Goal: Transaction & Acquisition: Purchase product/service

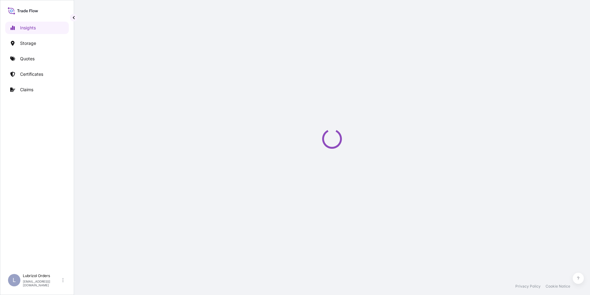
select select "2025"
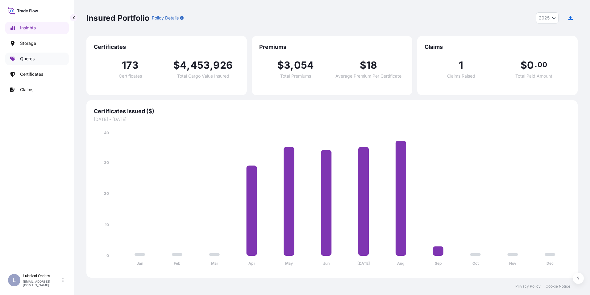
click at [27, 57] on p "Quotes" at bounding box center [27, 59] width 15 height 6
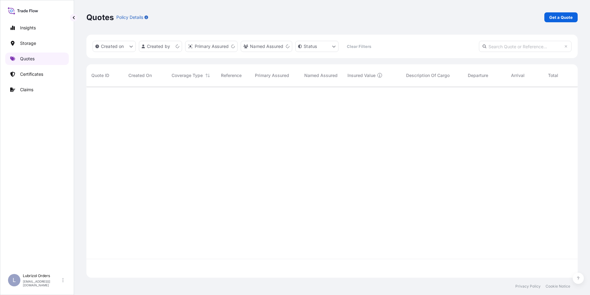
scroll to position [190, 487]
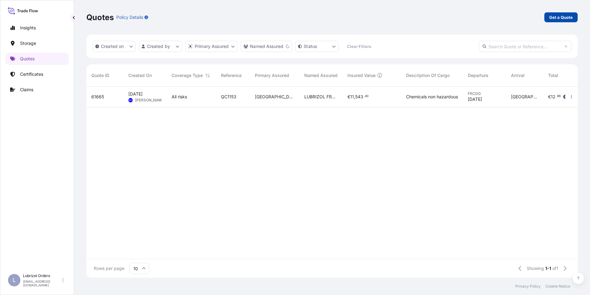
click at [553, 17] on p "Get a Quote" at bounding box center [561, 17] width 23 height 6
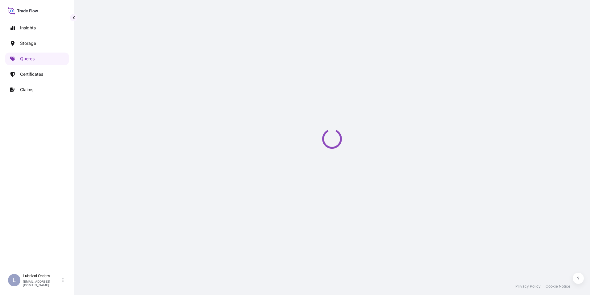
select select "Water"
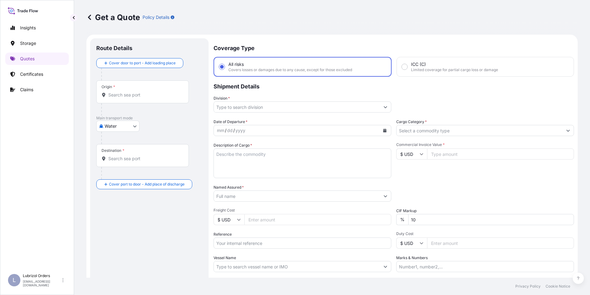
scroll to position [10, 0]
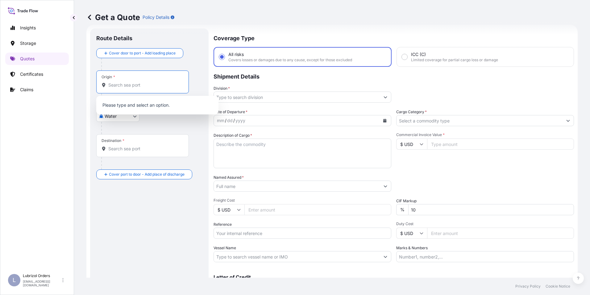
click at [124, 84] on input "Origin *" at bounding box center [144, 85] width 73 height 6
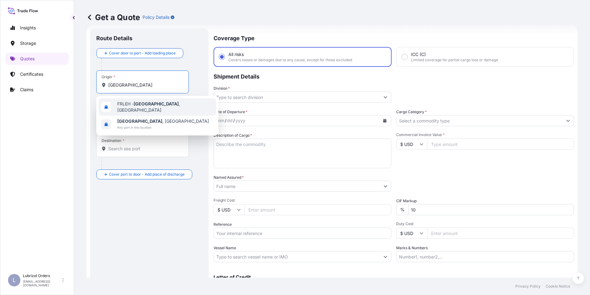
click at [133, 107] on span "FRLEH - [GEOGRAPHIC_DATA] , [GEOGRAPHIC_DATA]" at bounding box center [165, 107] width 96 height 12
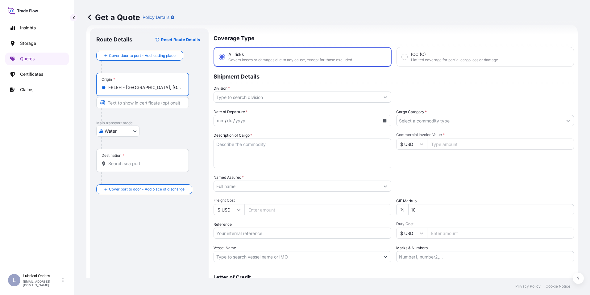
type input "FRLEH - [GEOGRAPHIC_DATA], [GEOGRAPHIC_DATA]"
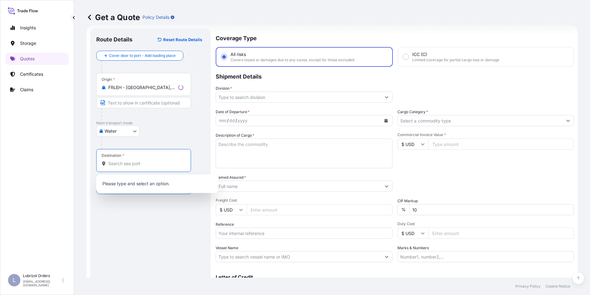
click at [132, 163] on input "Destination *" at bounding box center [145, 163] width 75 height 6
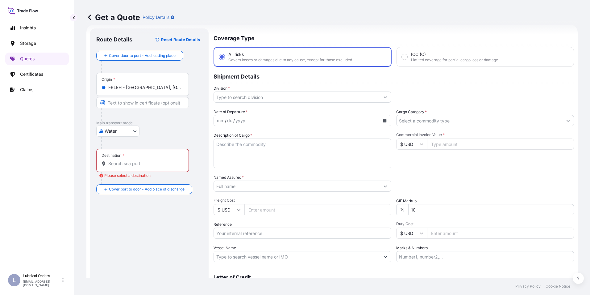
click at [127, 165] on div "Destination *" at bounding box center [142, 160] width 93 height 23
click at [127, 165] on input "Destination * Please select a destination" at bounding box center [144, 163] width 73 height 6
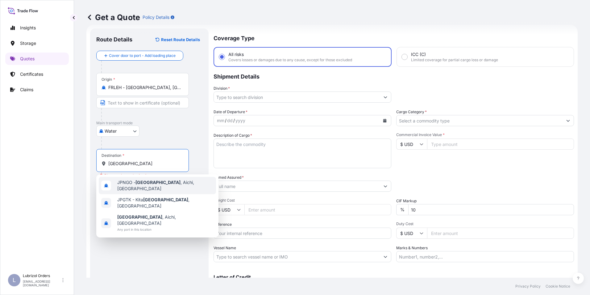
click at [127, 187] on div "JPNGO - [GEOGRAPHIC_DATA] , [GEOGRAPHIC_DATA], [GEOGRAPHIC_DATA]" at bounding box center [157, 185] width 117 height 17
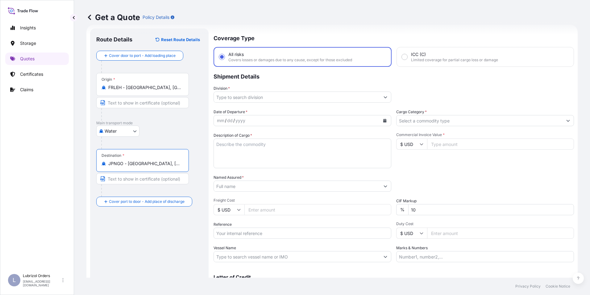
type input "JPNGO - [GEOGRAPHIC_DATA], [GEOGRAPHIC_DATA], [GEOGRAPHIC_DATA]"
drag, startPoint x: 268, startPoint y: 90, endPoint x: 267, endPoint y: 95, distance: 5.3
click at [268, 91] on div "Division *" at bounding box center [303, 93] width 178 height 17
click at [266, 95] on input "Division *" at bounding box center [298, 96] width 165 height 11
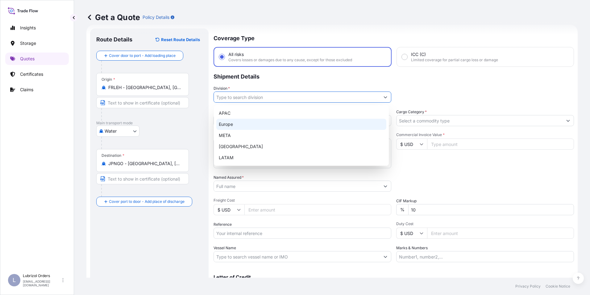
click at [241, 123] on div "Europe" at bounding box center [301, 124] width 170 height 11
type input "Europe"
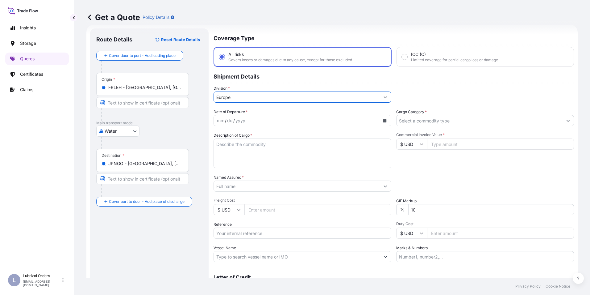
click at [242, 122] on div "yyyy" at bounding box center [240, 120] width 11 height 7
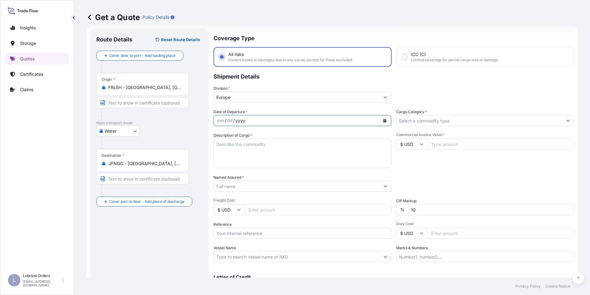
click at [219, 118] on div "mm" at bounding box center [220, 120] width 9 height 7
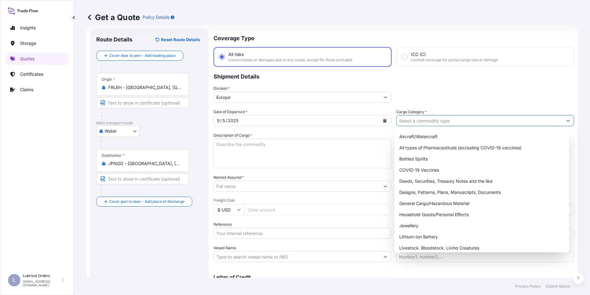
click at [422, 123] on input "Cargo Category *" at bounding box center [480, 120] width 166 height 11
click at [428, 200] on div "General Cargo/Hazardous Material" at bounding box center [482, 203] width 170 height 11
type input "General Cargo/Hazardous Material"
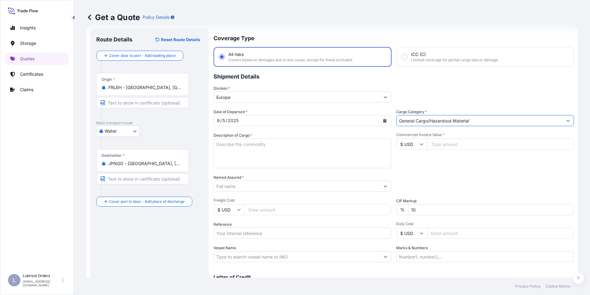
click at [409, 147] on input "$ USD" at bounding box center [412, 143] width 31 height 11
click at [412, 159] on div "€ EUR" at bounding box center [410, 161] width 26 height 12
type input "€ EUR"
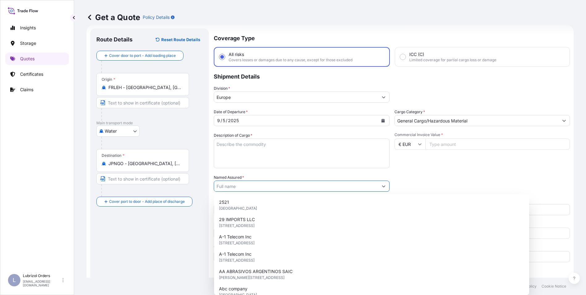
click at [253, 184] on input "Named Assured *" at bounding box center [296, 185] width 164 height 11
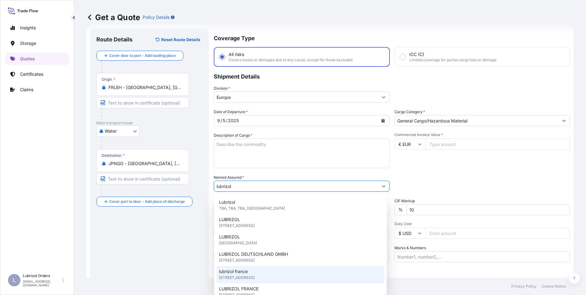
click at [246, 271] on span "lubrizol france" at bounding box center [233, 271] width 29 height 6
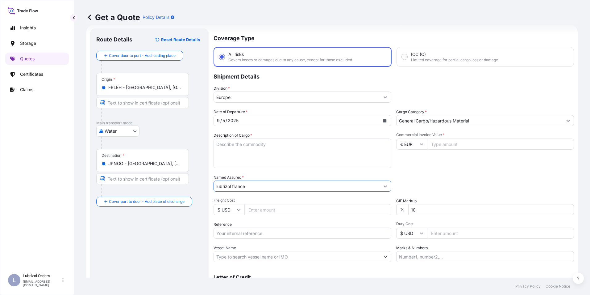
type input "lubrizol france"
click at [238, 231] on input "Reference" at bounding box center [303, 232] width 178 height 11
paste input "1155539842"
type input "1155539842"
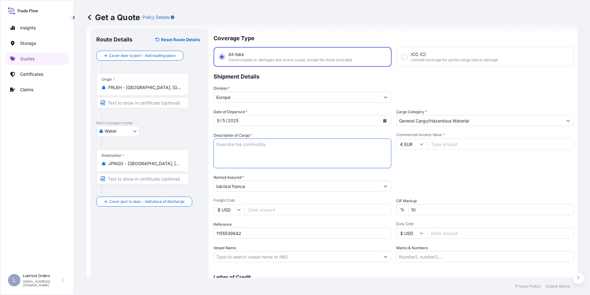
click at [265, 148] on textarea "Description of Cargo *" at bounding box center [303, 153] width 178 height 30
paste textarea "13 DRUMS OF LUBRIZOL (R) VL970BSA STD BLACK AND YELLOW NW 2379 KGS GW 2561 KGS …"
type textarea "13 DRUMS OF LUBRIZOL (R) VL970BSA STD BLACK AND YELLOW NW 2379 KGS GW 2561 KGS …"
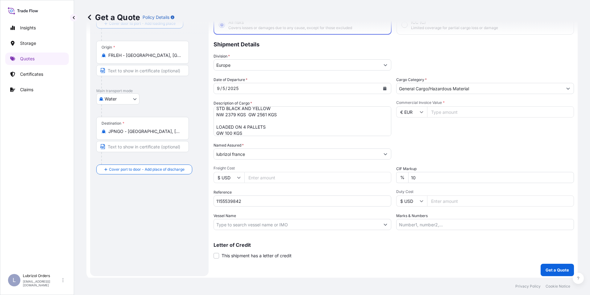
scroll to position [44, 0]
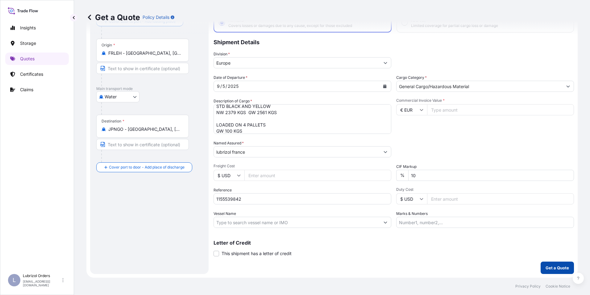
click at [554, 266] on p "Get a Quote" at bounding box center [557, 267] width 23 height 6
click at [438, 108] on input "Commercial Invoice Value *" at bounding box center [500, 109] width 147 height 11
type input "9577.68"
click at [547, 265] on p "Get a Quote" at bounding box center [557, 267] width 23 height 6
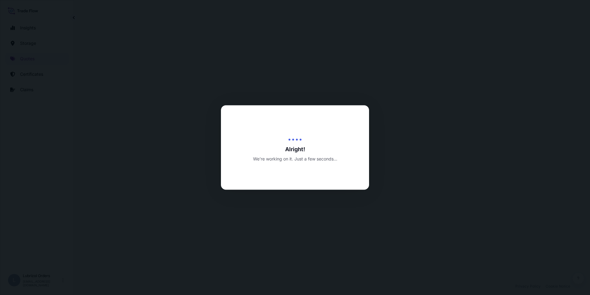
select select "Water"
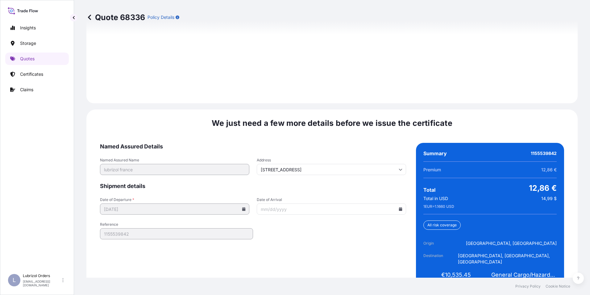
scroll to position [883, 0]
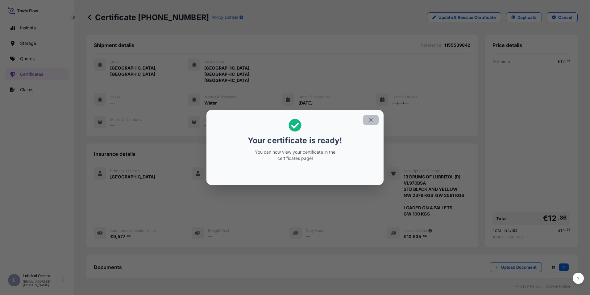
click at [368, 120] on button "button" at bounding box center [370, 120] width 15 height 10
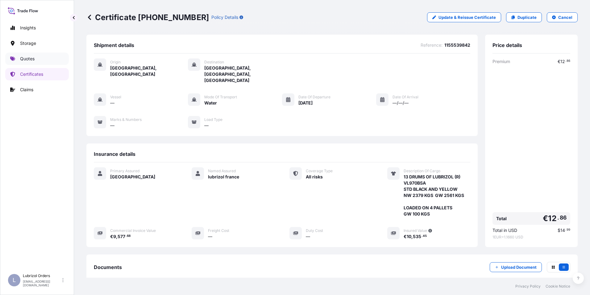
click at [15, 55] on link "Quotes" at bounding box center [37, 59] width 64 height 12
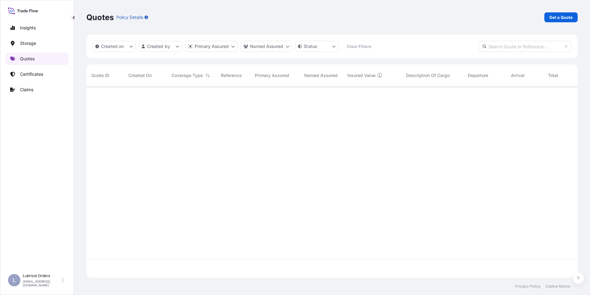
scroll to position [190, 487]
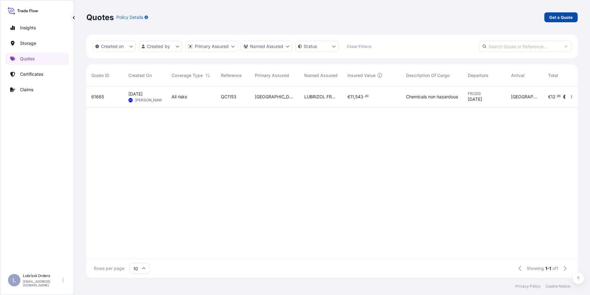
click at [550, 16] on link "Get a Quote" at bounding box center [561, 17] width 33 height 10
select select "Water"
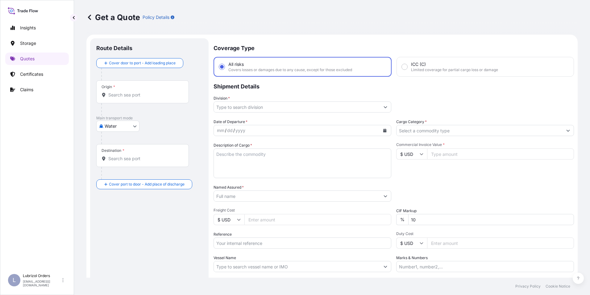
scroll to position [10, 0]
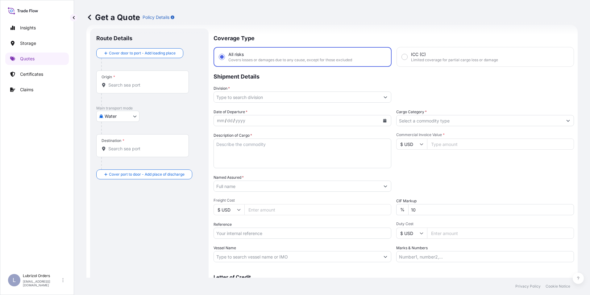
click at [107, 93] on div "Origin *" at bounding box center [142, 81] width 93 height 23
click at [108, 88] on input "Origin *" at bounding box center [144, 85] width 73 height 6
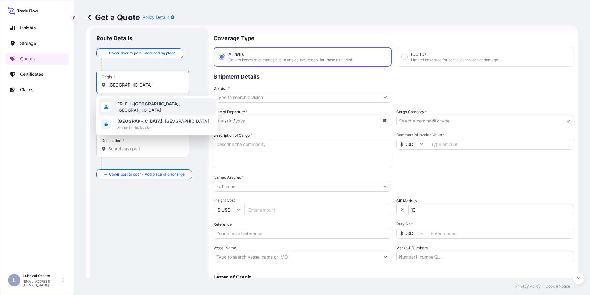
click at [130, 105] on span "FRLEH - [GEOGRAPHIC_DATA] , [GEOGRAPHIC_DATA]" at bounding box center [165, 107] width 96 height 12
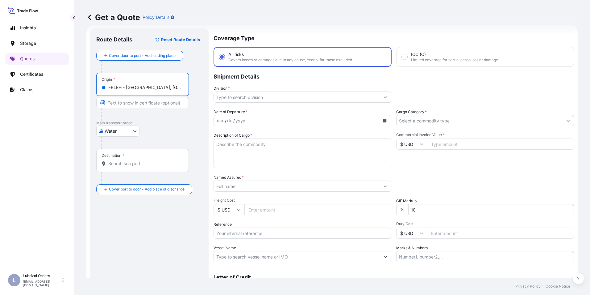
type input "FRLEH - [GEOGRAPHIC_DATA], [GEOGRAPHIC_DATA]"
click at [119, 167] on div "Destination *" at bounding box center [143, 160] width 95 height 23
click at [119, 166] on input "Destination *" at bounding box center [145, 163] width 75 height 6
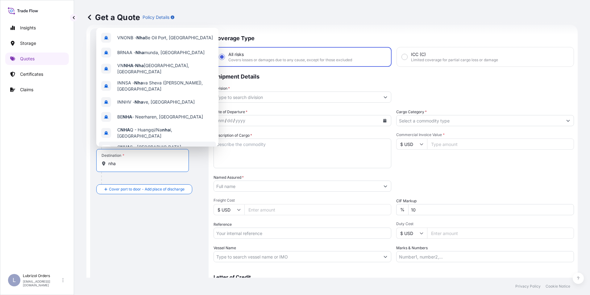
click at [126, 164] on input "nha" at bounding box center [144, 163] width 73 height 6
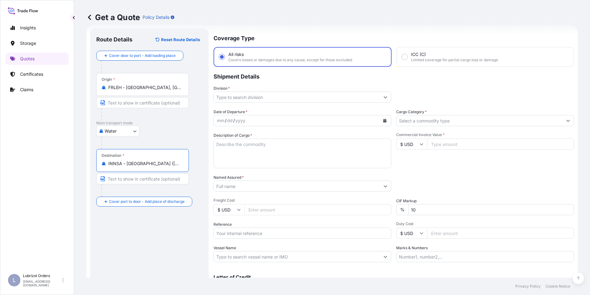
type input "INNSA - [GEOGRAPHIC_DATA] ([PERSON_NAME]), [GEOGRAPHIC_DATA]"
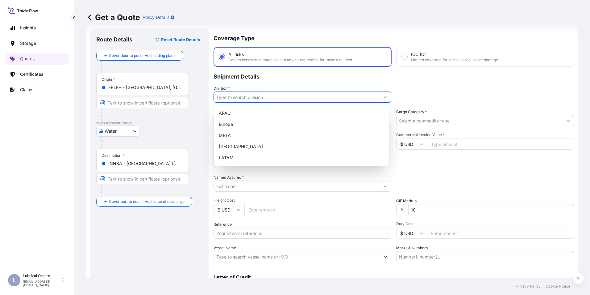
click at [236, 97] on input "Division *" at bounding box center [297, 96] width 166 height 11
click at [234, 122] on div "Europe" at bounding box center [301, 124] width 170 height 11
type input "Europe"
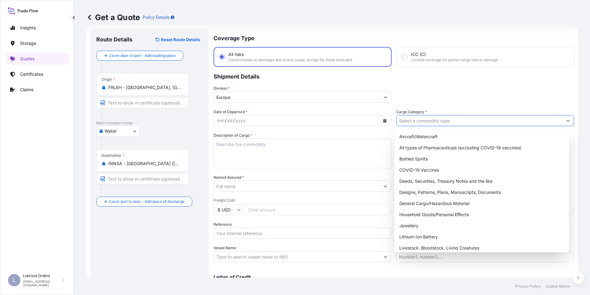
click at [446, 120] on input "Cargo Category *" at bounding box center [480, 120] width 166 height 11
click at [426, 204] on div "General Cargo/Hazardous Material" at bounding box center [482, 203] width 170 height 11
type input "General Cargo/Hazardous Material"
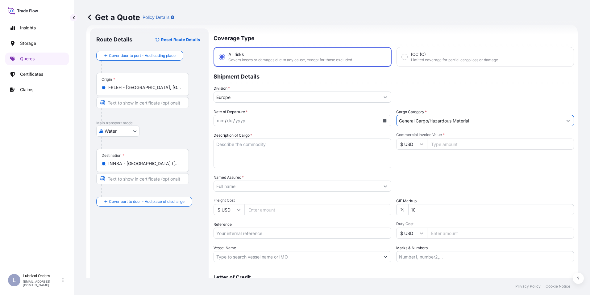
click at [216, 120] on div "mm / dd / yyyy" at bounding box center [297, 120] width 166 height 11
click at [407, 142] on input "$ USD" at bounding box center [412, 143] width 31 height 11
click at [408, 163] on div "€ EUR" at bounding box center [410, 161] width 26 height 12
type input "€ EUR"
click at [448, 144] on input "Commercial Invoice Value *" at bounding box center [500, 143] width 147 height 11
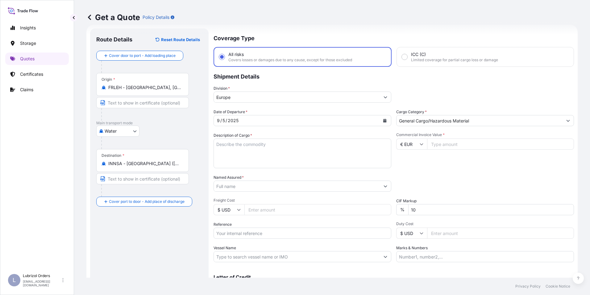
click at [436, 141] on input "Commercial Invoice Value *" at bounding box center [500, 143] width 147 height 11
type input "8103.37"
click at [232, 190] on input "Named Assured *" at bounding box center [297, 185] width 166 height 11
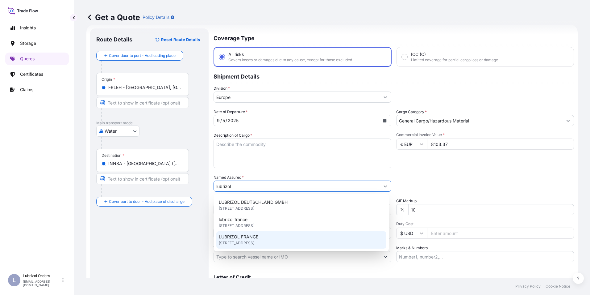
click at [242, 222] on span "[STREET_ADDRESS]" at bounding box center [237, 225] width 36 height 6
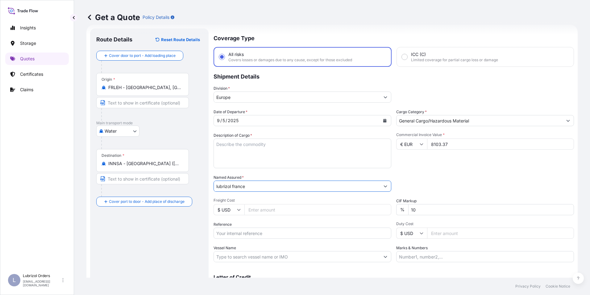
type input "lubrizol france"
paste input "1155539921"
click at [243, 234] on input "1155539921" at bounding box center [303, 232] width 178 height 11
type input "1155539921"
paste textarea "4 DRUMS OF R10418A NW 660 KGS GW 716 KGS 7 DRUMS OF R15714A NW 1358 KGS GW 1456…"
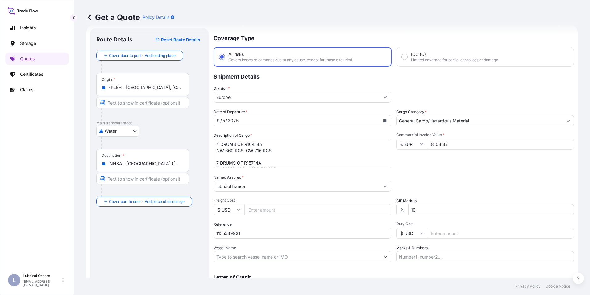
click at [234, 153] on textarea "4 DRUMS OF R10418A NW 660 KGS GW 716 KGS 7 DRUMS OF R15714A NW 1358 KGS GW 1456…" at bounding box center [303, 153] width 178 height 30
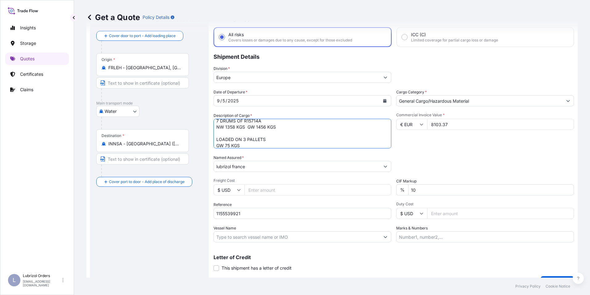
scroll to position [44, 0]
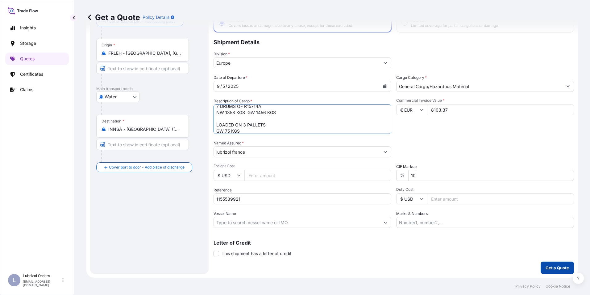
type textarea "4 DRUMS OF R10418A NW 660 KGS GW 716 KGS 7 DRUMS OF R15714A NW 1358 KGS GW 1456…"
click at [560, 270] on p "Get a Quote" at bounding box center [557, 267] width 23 height 6
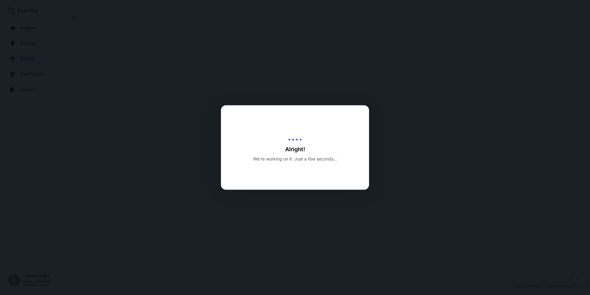
select select "Water"
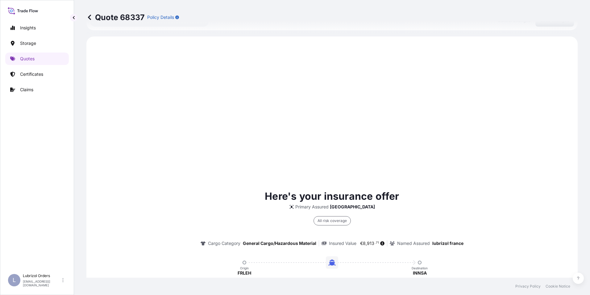
scroll to position [328, 0]
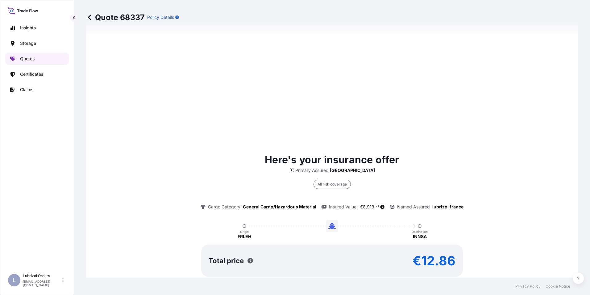
click at [29, 57] on p "Quotes" at bounding box center [27, 59] width 15 height 6
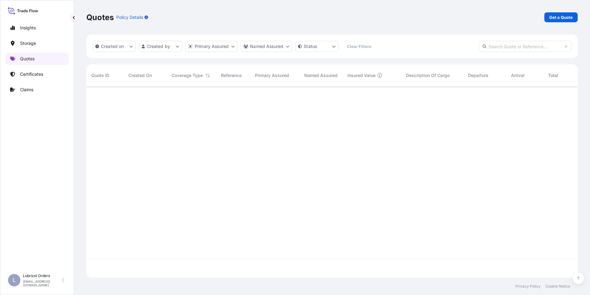
scroll to position [190, 487]
click at [31, 61] on p "Quotes" at bounding box center [27, 59] width 15 height 6
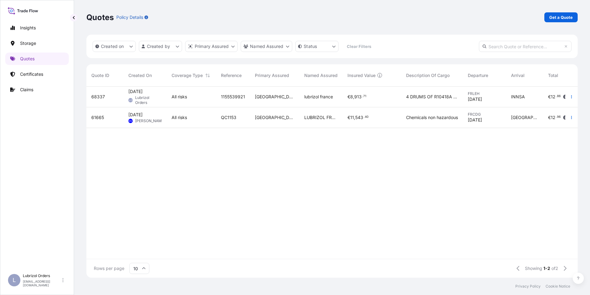
click at [113, 120] on div "61665" at bounding box center [104, 117] width 27 height 6
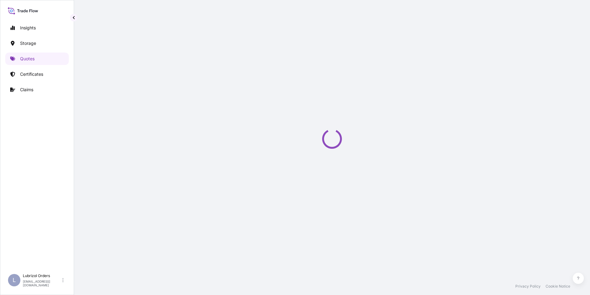
select select "Air"
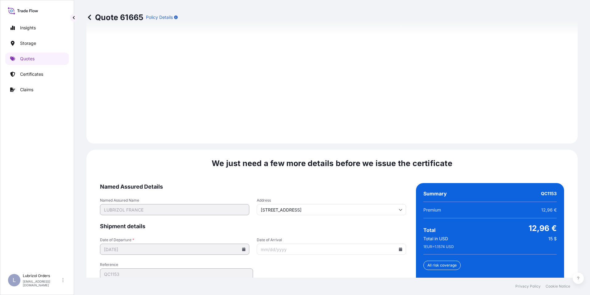
scroll to position [889, 0]
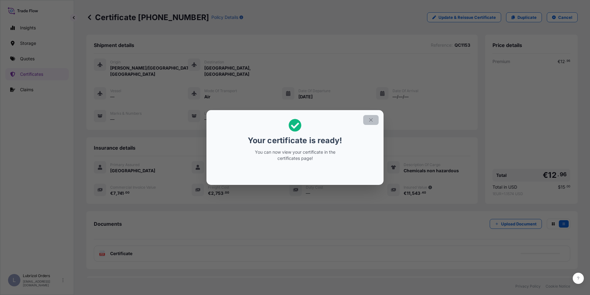
click at [370, 118] on icon "button" at bounding box center [371, 120] width 6 height 6
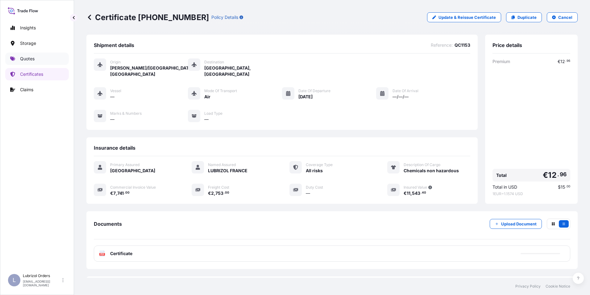
click at [31, 56] on p "Quotes" at bounding box center [27, 59] width 15 height 6
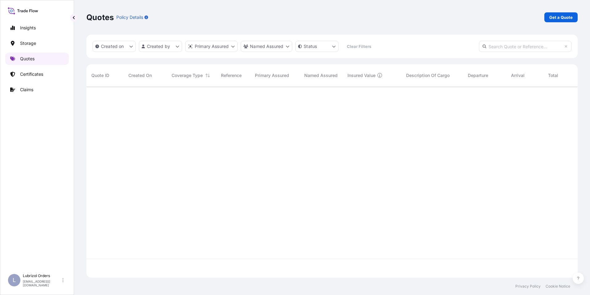
scroll to position [190, 487]
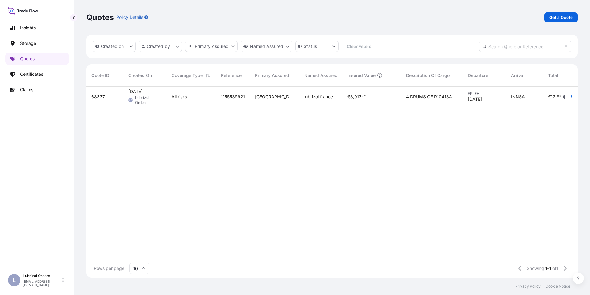
click at [161, 105] on div "[DATE] LO Lubrizol Orders" at bounding box center [145, 96] width 43 height 21
select select "Water"
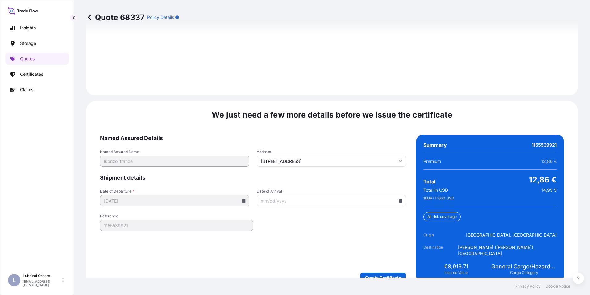
scroll to position [883, 0]
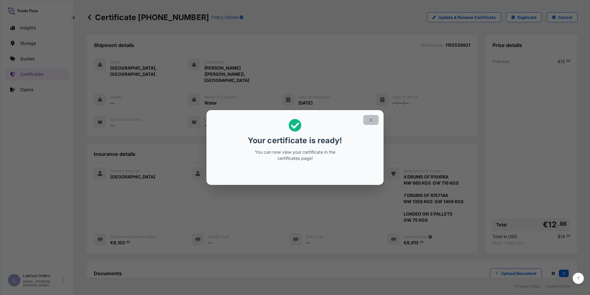
click at [373, 121] on icon "button" at bounding box center [371, 120] width 6 height 6
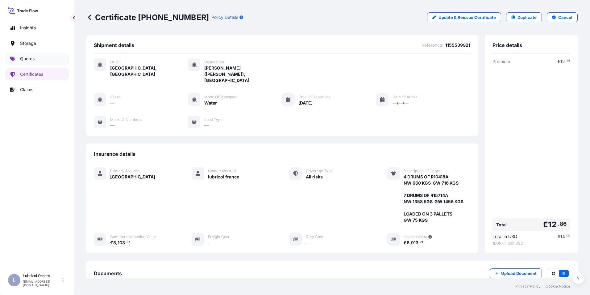
click at [23, 59] on p "Quotes" at bounding box center [27, 59] width 15 height 6
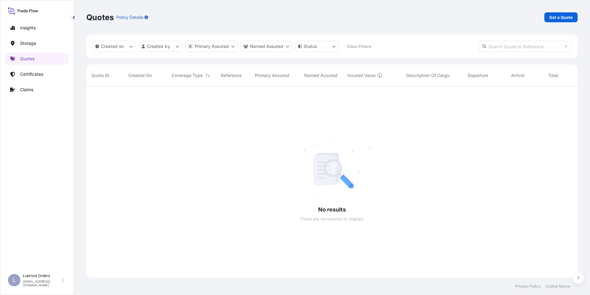
scroll to position [208, 487]
click at [18, 56] on link "Quotes" at bounding box center [37, 59] width 64 height 12
click at [558, 20] on link "Get a Quote" at bounding box center [561, 17] width 33 height 10
select select "Water"
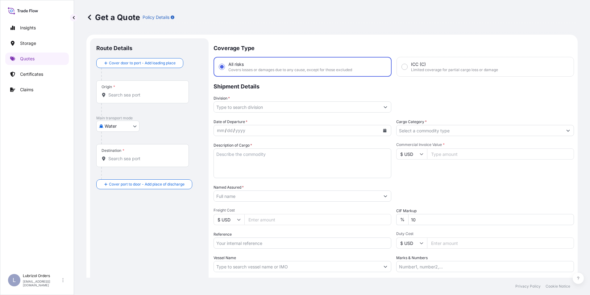
scroll to position [10, 0]
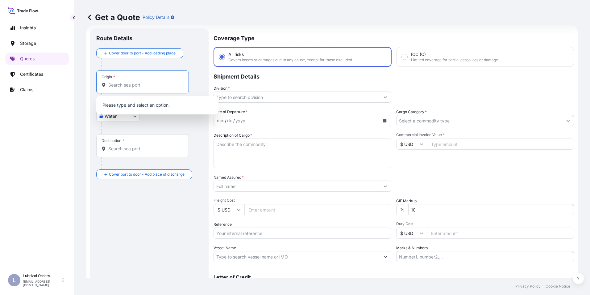
click at [132, 86] on input "Origin *" at bounding box center [144, 85] width 73 height 6
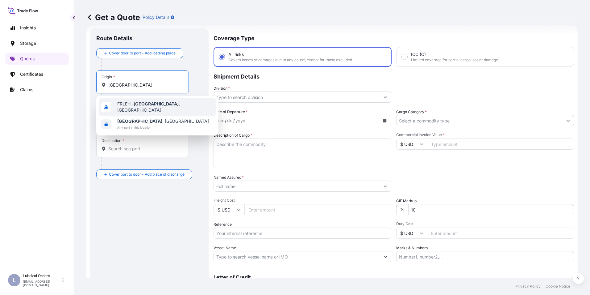
click at [133, 106] on span "FRLEH - [GEOGRAPHIC_DATA] , [GEOGRAPHIC_DATA]" at bounding box center [165, 107] width 96 height 12
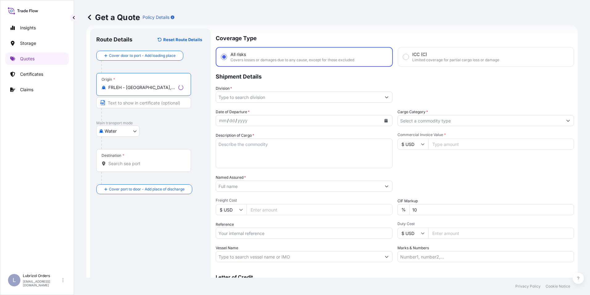
type input "FRLEH - [GEOGRAPHIC_DATA], [GEOGRAPHIC_DATA]"
click at [123, 168] on div "Destination *" at bounding box center [143, 160] width 95 height 23
click at [123, 166] on input "Destination *" at bounding box center [145, 163] width 75 height 6
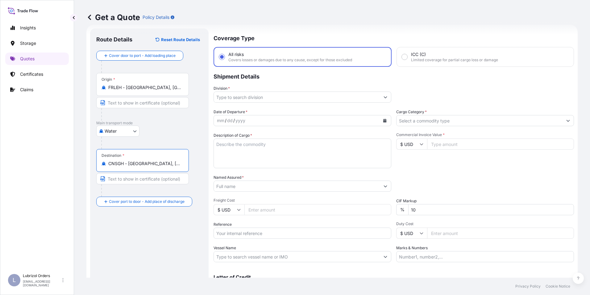
type input "CNSGH - [GEOGRAPHIC_DATA], [GEOGRAPHIC_DATA]"
click at [272, 92] on div "Division *" at bounding box center [303, 93] width 178 height 17
click at [271, 94] on input "Division *" at bounding box center [297, 96] width 166 height 11
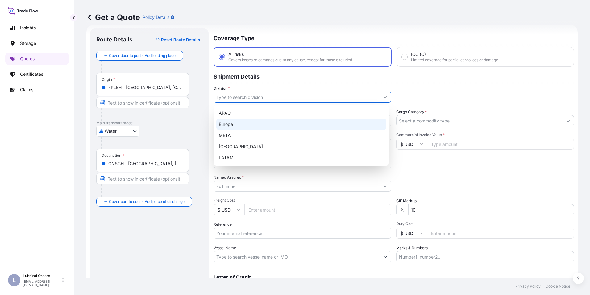
click at [239, 120] on div "Europe" at bounding box center [301, 124] width 170 height 11
type input "Europe"
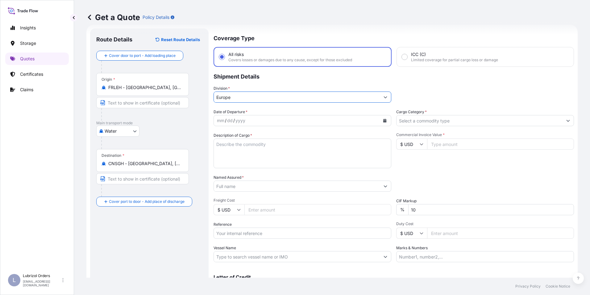
click at [405, 118] on input "Cargo Category *" at bounding box center [480, 120] width 166 height 11
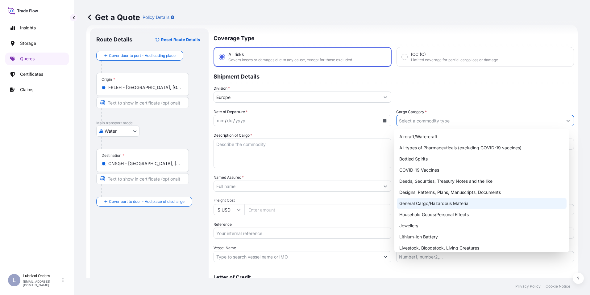
click at [430, 208] on div "General Cargo/Hazardous Material" at bounding box center [482, 203] width 170 height 11
type input "General Cargo/Hazardous Material"
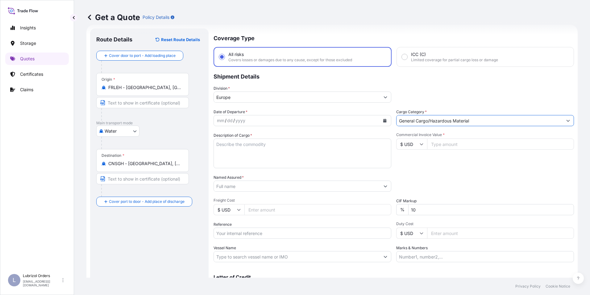
click at [216, 119] on div "mm / dd / yyyy" at bounding box center [297, 120] width 166 height 11
click at [217, 121] on div "mm" at bounding box center [220, 120] width 9 height 7
click at [309, 128] on div "Date of Departure * [DATE] Cargo Category * General Cargo/Hazardous Material De…" at bounding box center [394, 185] width 361 height 153
click at [350, 133] on div "Date of Departure * [DATE] Cargo Category * General Cargo/Hazardous Material De…" at bounding box center [394, 185] width 361 height 153
click at [147, 121] on form "Route Details Reset Route Details Cover door to port - Add loading place Place …" at bounding box center [332, 168] width 492 height 287
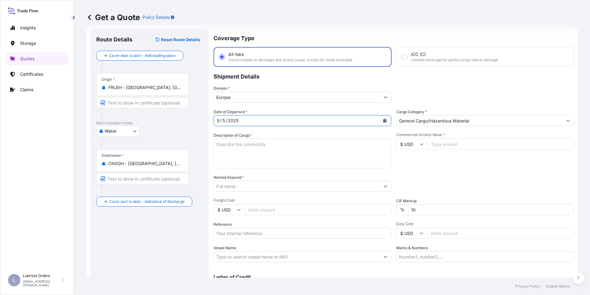
click at [208, 118] on form "Route Details Reset Route Details Cover door to port - Add loading place Place …" at bounding box center [332, 168] width 492 height 287
click at [382, 118] on button "Calendar" at bounding box center [385, 121] width 10 height 10
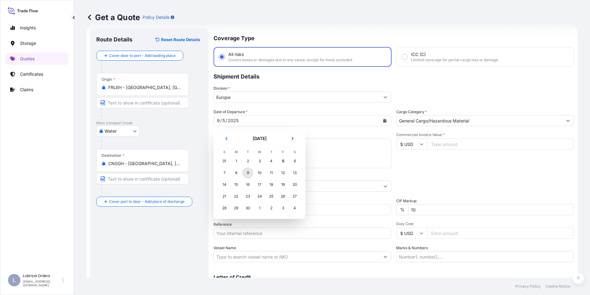
click at [243, 172] on div "9" at bounding box center [247, 172] width 11 height 11
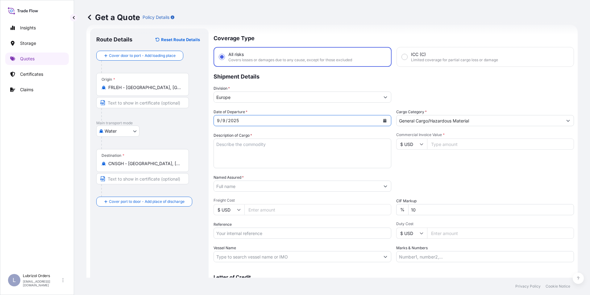
click at [384, 116] on button "Calendar" at bounding box center [385, 121] width 10 height 10
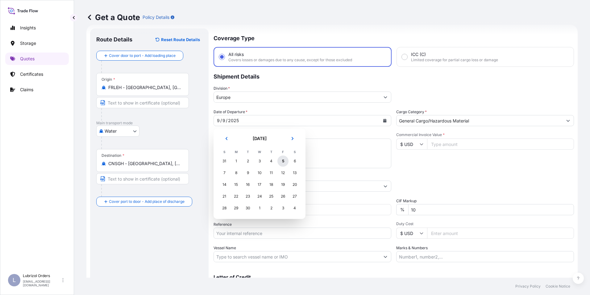
click at [287, 162] on div "5" at bounding box center [283, 160] width 11 height 11
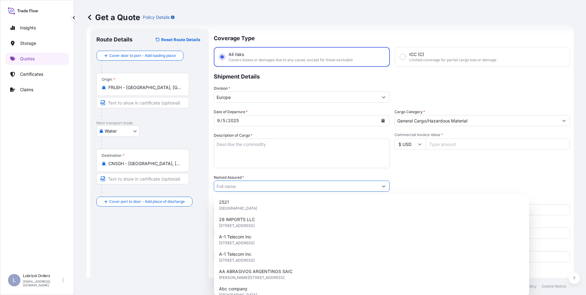
click at [235, 184] on input "Named Assured *" at bounding box center [296, 185] width 164 height 11
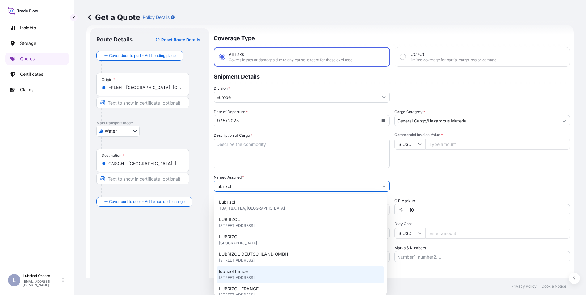
click at [246, 271] on span "lubrizol france" at bounding box center [233, 271] width 29 height 6
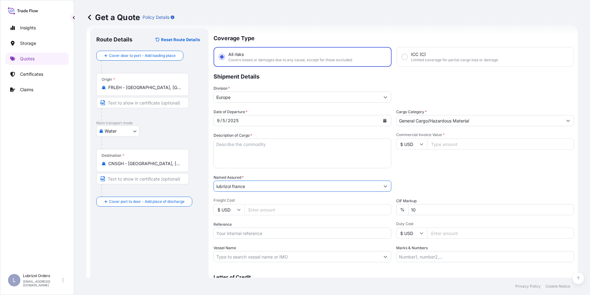
type input "lubrizol france"
click at [411, 146] on input "$ USD" at bounding box center [412, 143] width 31 height 11
click at [405, 159] on div "€ EUR" at bounding box center [410, 161] width 26 height 12
type input "€ EUR"
click at [246, 232] on input "Reference" at bounding box center [303, 232] width 178 height 11
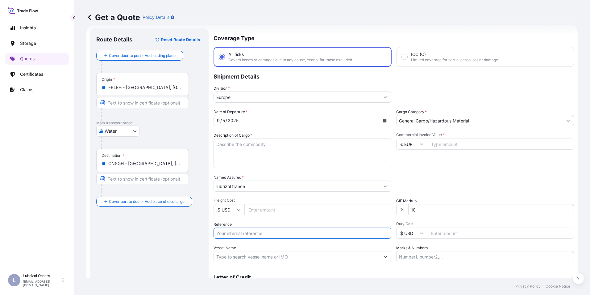
paste input "1155539562"
type input "1155539562"
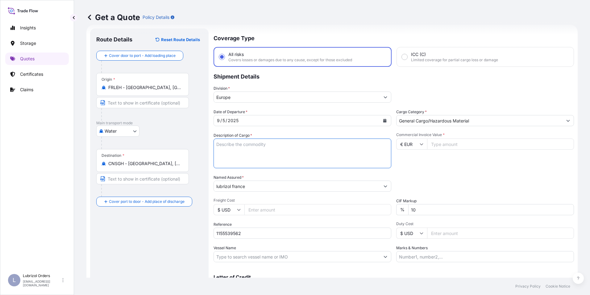
paste textarea "18 DRUMS OF LUBRIZOL (R) CV1502X STD BLACK AND YELLOW CL 9 UN 3082 PKG III NW 3…"
click at [244, 150] on textarea "18 DRUMS OF LUBRIZOL (R) CV1502X STD BLACK AND YELLOW CL 9 UN 3082 PKG III NW 3…" at bounding box center [303, 153] width 178 height 30
type textarea "18 DRUMS OF LUBRIZOL (R) CV1502X STD BLACK AND YELLOW CL 9 UN 3082 PKG III NW 3…"
click at [450, 141] on input "Commercial Invoice Value *" at bounding box center [500, 143] width 147 height 11
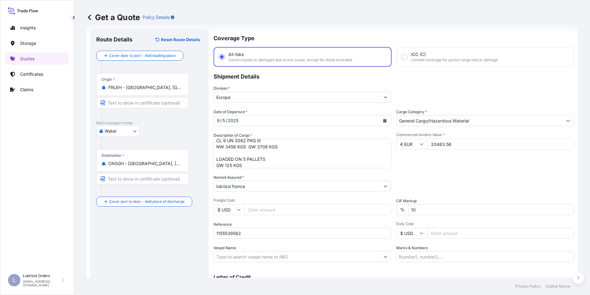
type input "20483.56"
click at [435, 182] on div "Packing Category Type to search a container mode Please select a primary mode o…" at bounding box center [486, 182] width 178 height 17
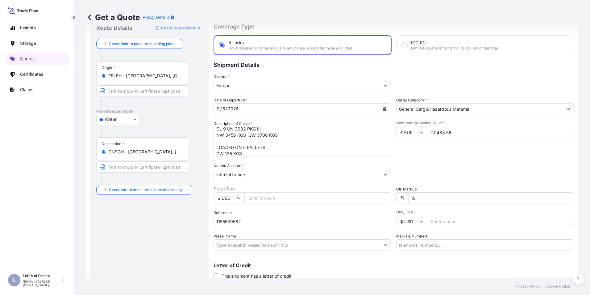
scroll to position [31, 0]
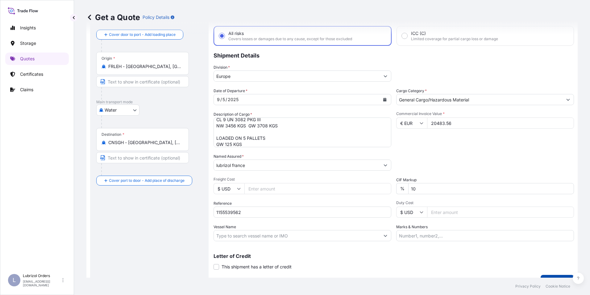
click at [558, 275] on button "Get a Quote" at bounding box center [557, 281] width 33 height 12
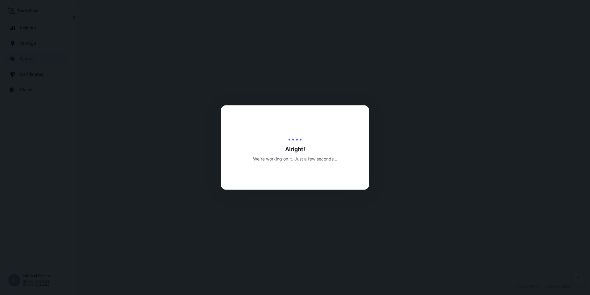
select select "Water"
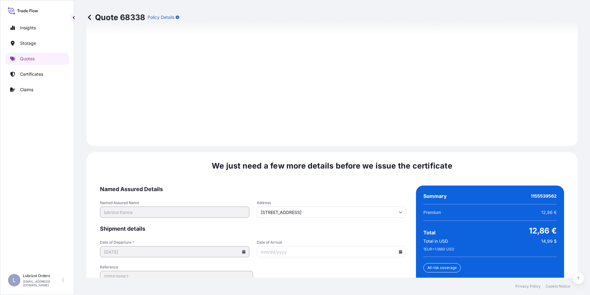
scroll to position [883, 0]
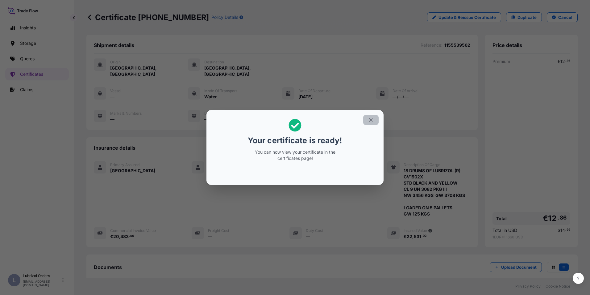
click at [373, 116] on button "button" at bounding box center [370, 120] width 15 height 10
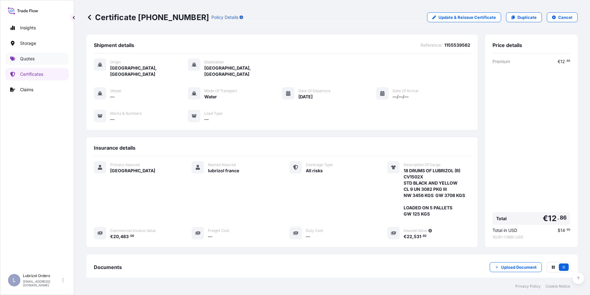
click at [26, 54] on link "Quotes" at bounding box center [37, 59] width 64 height 12
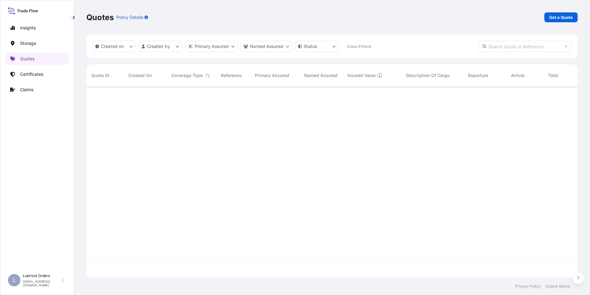
scroll to position [208, 487]
click at [557, 20] on p "Get a Quote" at bounding box center [561, 17] width 23 height 6
select select "Water"
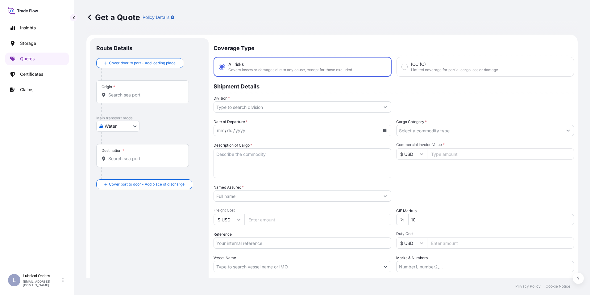
scroll to position [10, 0]
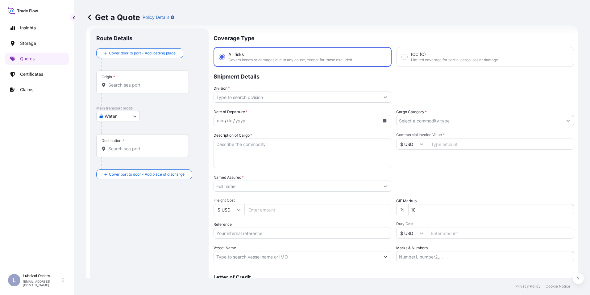
click at [125, 85] on input "Origin *" at bounding box center [144, 85] width 73 height 6
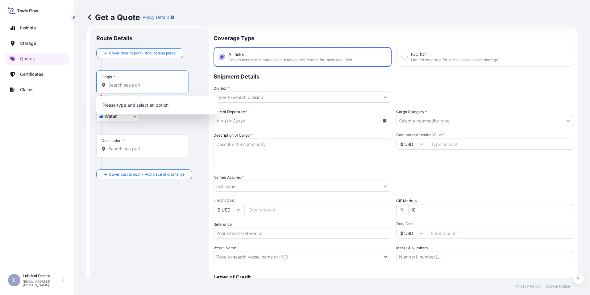
click at [140, 83] on input "Origin * Please select an origin" at bounding box center [144, 85] width 73 height 6
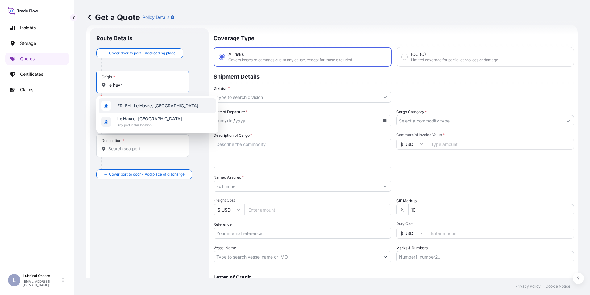
click at [133, 108] on span "FRLEH - Le Havr e, [GEOGRAPHIC_DATA]" at bounding box center [157, 106] width 81 height 6
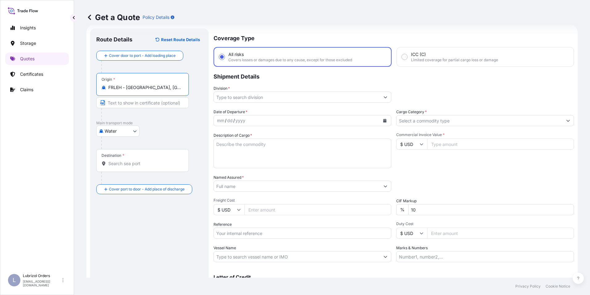
type input "FRLEH - [GEOGRAPHIC_DATA], [GEOGRAPHIC_DATA]"
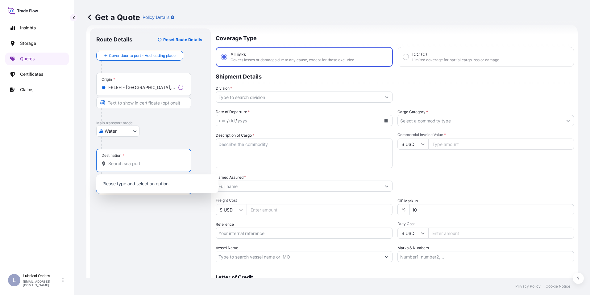
click at [122, 165] on input "Destination *" at bounding box center [145, 163] width 75 height 6
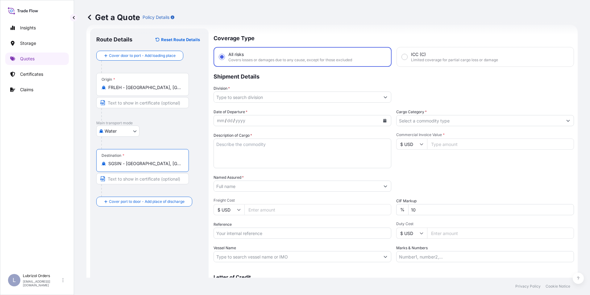
type input "SGSIN - [GEOGRAPHIC_DATA], [GEOGRAPHIC_DATA]"
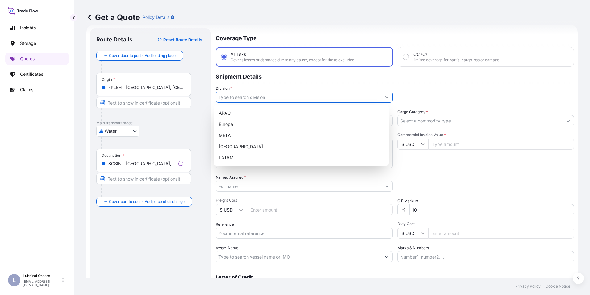
click at [270, 97] on input "Division *" at bounding box center [298, 96] width 165 height 11
click at [244, 122] on div "Europe" at bounding box center [301, 124] width 170 height 11
type input "Europe"
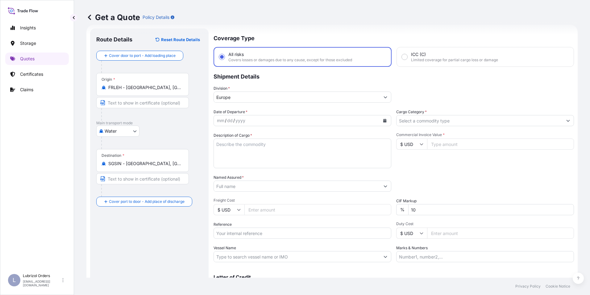
drag, startPoint x: 390, startPoint y: 115, endPoint x: 401, endPoint y: 117, distance: 11.6
click at [396, 117] on div "Date of Departure * mm / dd / yyyy Cargo Category * Description of Cargo * Comm…" at bounding box center [394, 185] width 361 height 153
click at [401, 117] on input "Cargo Category *" at bounding box center [480, 120] width 166 height 11
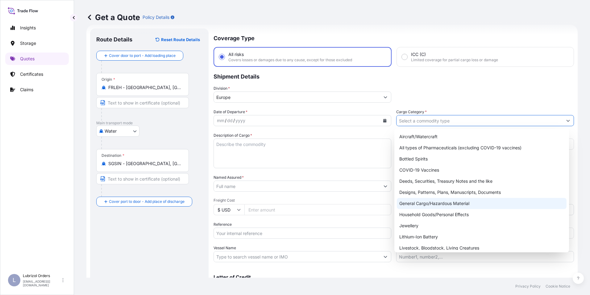
click at [419, 204] on div "General Cargo/Hazardous Material" at bounding box center [482, 203] width 170 height 11
type input "General Cargo/Hazardous Material"
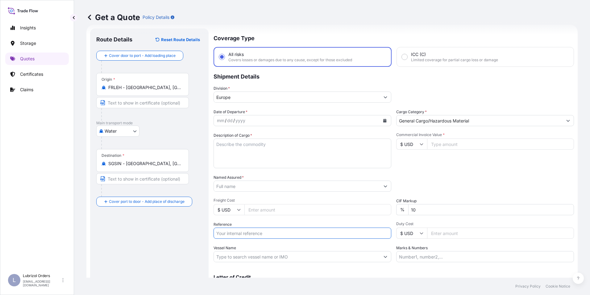
click at [245, 233] on input "Reference" at bounding box center [303, 232] width 178 height 11
paste input "1155539558"
type input "1155539558"
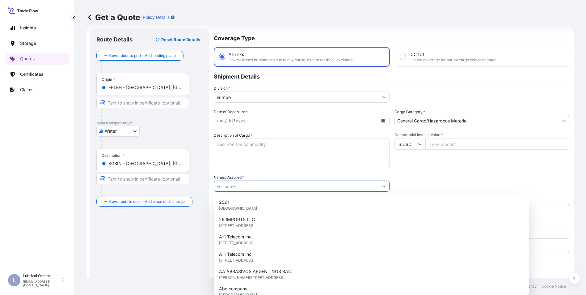
click at [237, 186] on input "Named Assured *" at bounding box center [296, 185] width 164 height 11
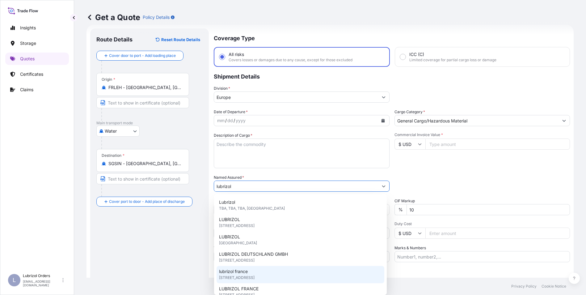
click at [254, 274] on span "[STREET_ADDRESS]" at bounding box center [237, 277] width 36 height 6
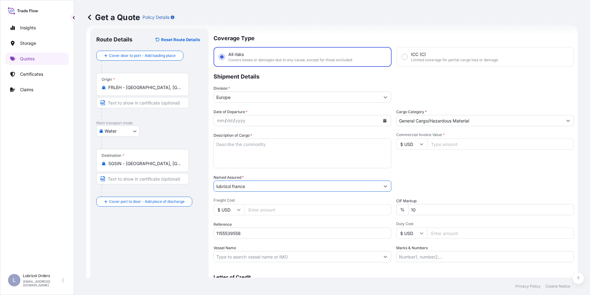
type input "lubrizol france"
click at [218, 122] on div "mm" at bounding box center [220, 120] width 9 height 7
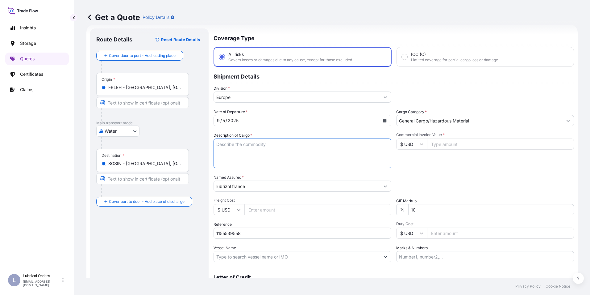
paste textarea "8 DRUMS OF ANGLAMOL (R) 2198T STD BLACK AND YELLOW NW 1512 KGS GW 1624 KGS HS C…"
click at [225, 149] on textarea "8 DRUMS OF ANGLAMOL (R) 2198T STD BLACK AND YELLOW NW 1512 KGS GW 1624 KGS HS C…" at bounding box center [303, 153] width 178 height 30
type textarea "8 DRUMS OF ANGLAMOL (R) 2198T STD BLACK AND YELLOW NW 1512 KGS GW 1624 KGS HS C…"
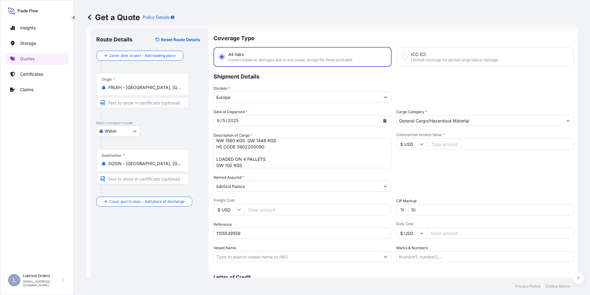
click at [414, 146] on input "$ USD" at bounding box center [412, 143] width 31 height 11
click at [404, 162] on div "€ EUR" at bounding box center [410, 161] width 26 height 12
type input "€ EUR"
click at [456, 145] on input "Commercial Invoice Value *" at bounding box center [500, 143] width 147 height 11
click at [439, 140] on input "Commercial Invoice Value *" at bounding box center [500, 143] width 147 height 11
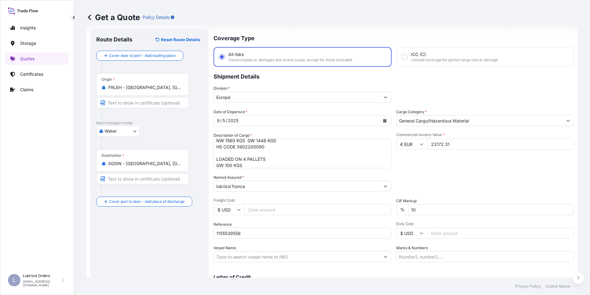
type input "23172.31"
click at [419, 174] on div "Packing Category Type to search a container mode Please select a primary mode o…" at bounding box center [486, 182] width 178 height 17
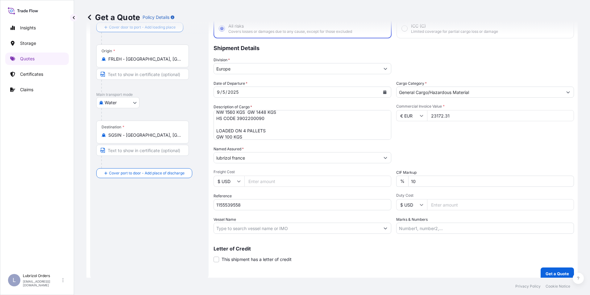
scroll to position [44, 0]
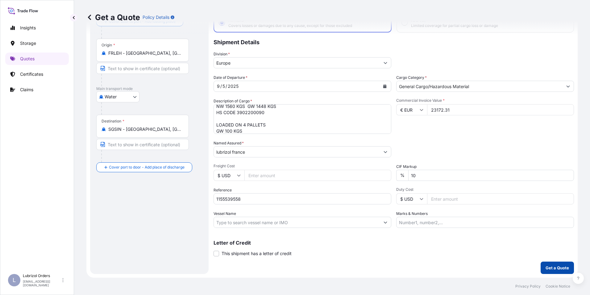
click at [548, 266] on p "Get a Quote" at bounding box center [557, 267] width 23 height 6
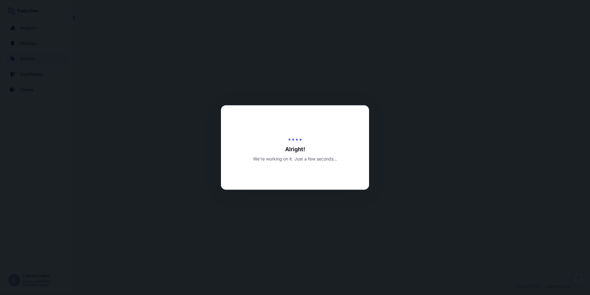
select select "Water"
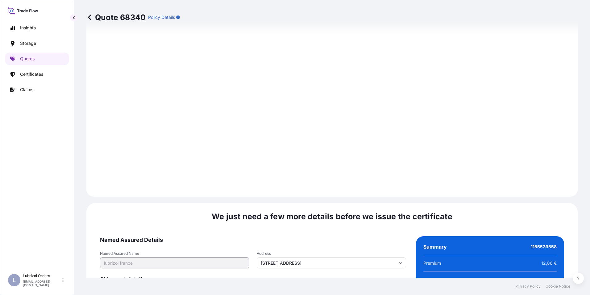
scroll to position [883, 0]
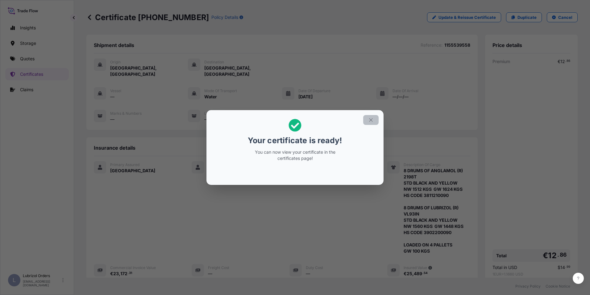
click at [370, 123] on button "button" at bounding box center [370, 120] width 15 height 10
